Goal: Check status: Check status

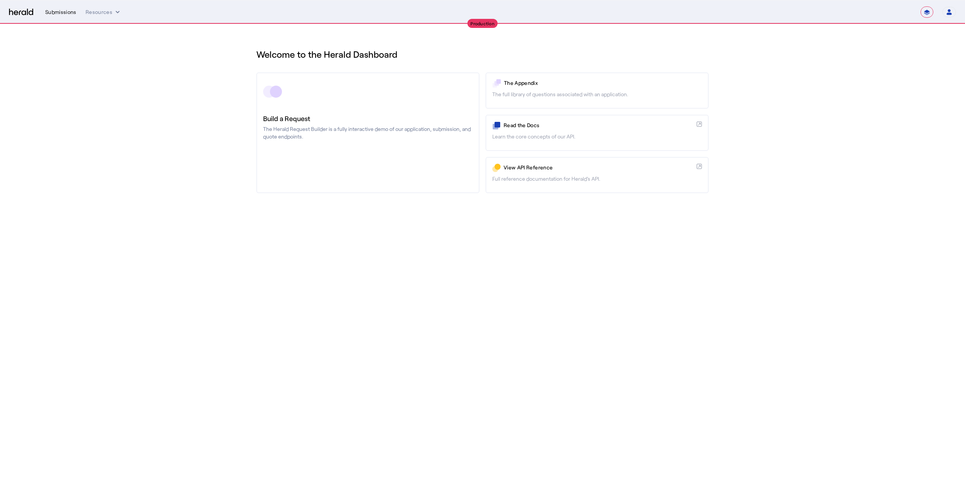
click at [70, 13] on div "Submissions" at bounding box center [60, 12] width 31 height 8
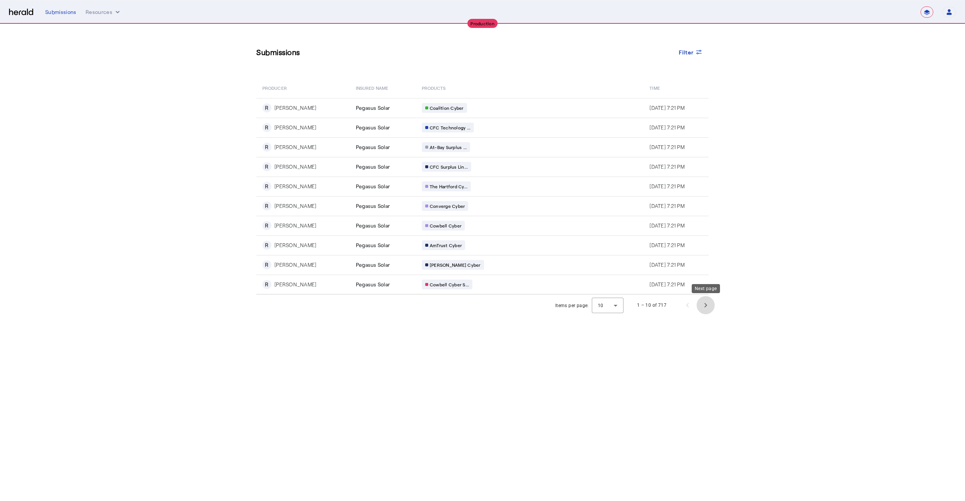
click at [702, 302] on span "Next page" at bounding box center [706, 305] width 18 height 18
click at [703, 302] on span "Next page" at bounding box center [706, 305] width 18 height 18
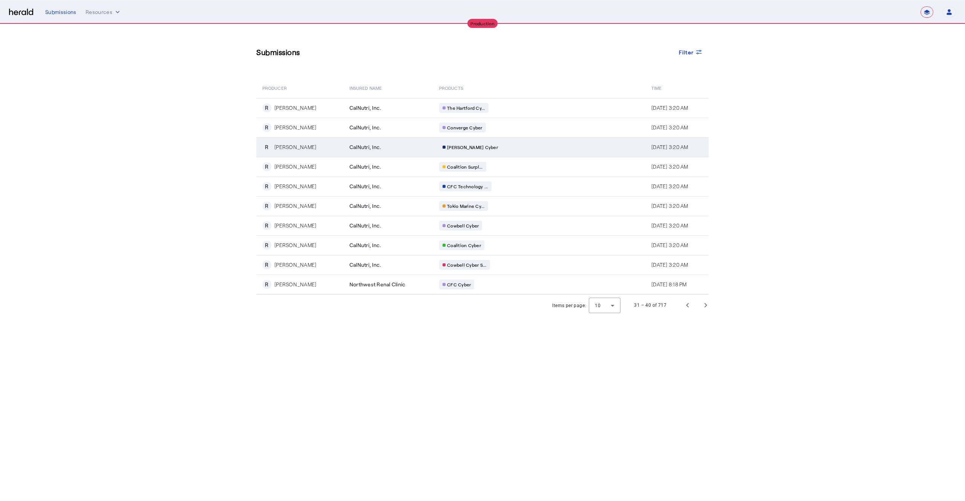
click at [371, 149] on div "CalNutri, Inc." at bounding box center [389, 147] width 81 height 8
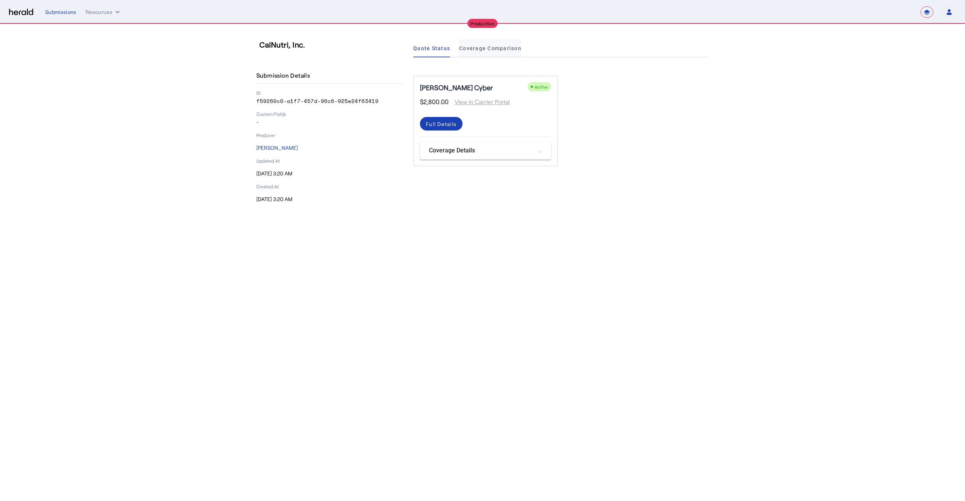
click at [498, 53] on span "Coverage Comparison" at bounding box center [490, 48] width 62 height 18
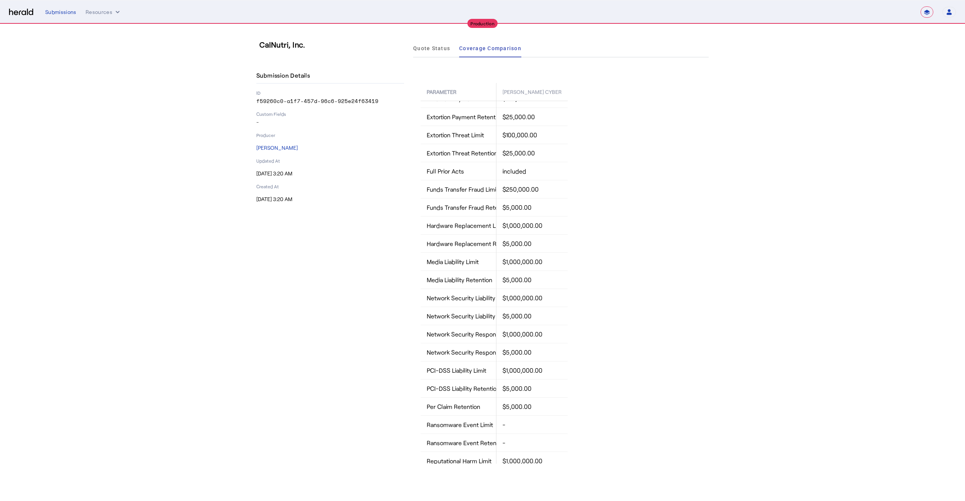
scroll to position [374, 0]
